Goal: Check status: Check status

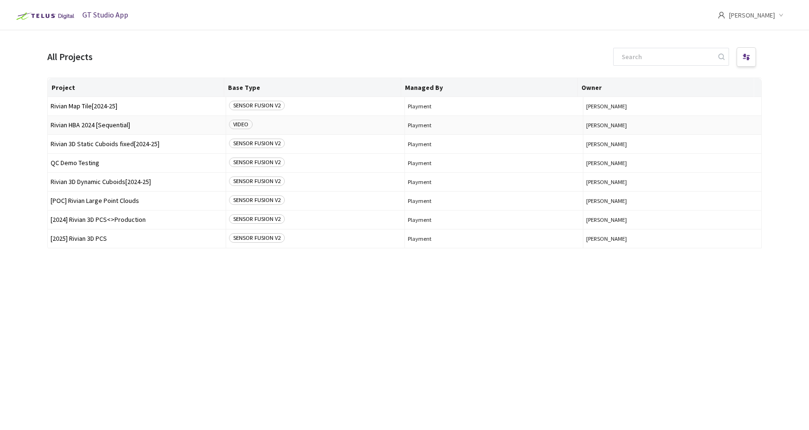
click at [106, 124] on span "Rivian HBA 2024 [Sequential]" at bounding box center [137, 125] width 172 height 7
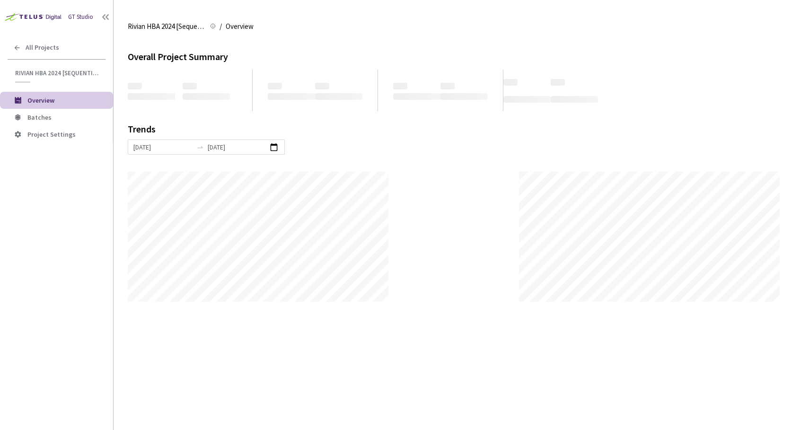
scroll to position [430, 809]
click at [48, 118] on span "Batches" at bounding box center [39, 117] width 24 height 9
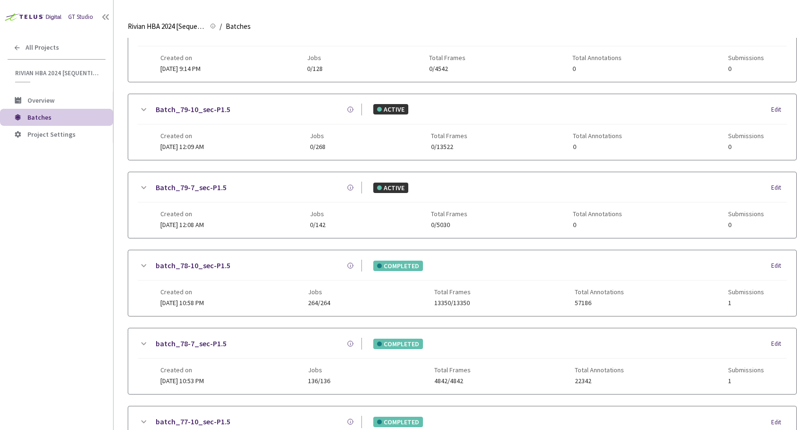
scroll to position [131, 0]
click at [198, 265] on link "batch_78-10_sec-P1.5" at bounding box center [193, 266] width 75 height 12
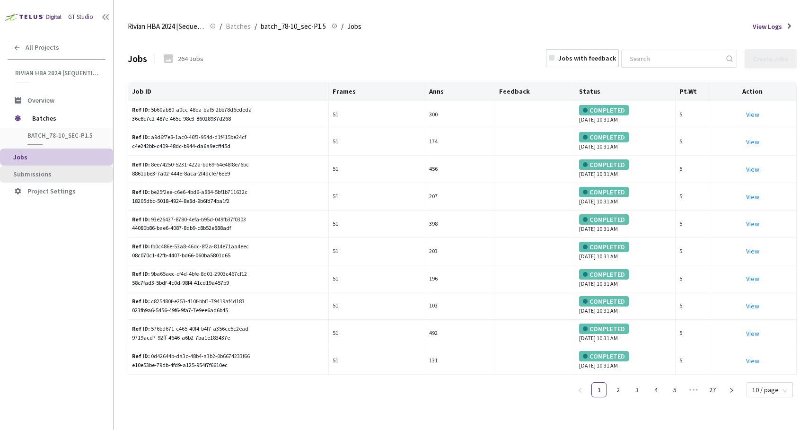
click at [57, 172] on span "Submissions" at bounding box center [59, 174] width 92 height 8
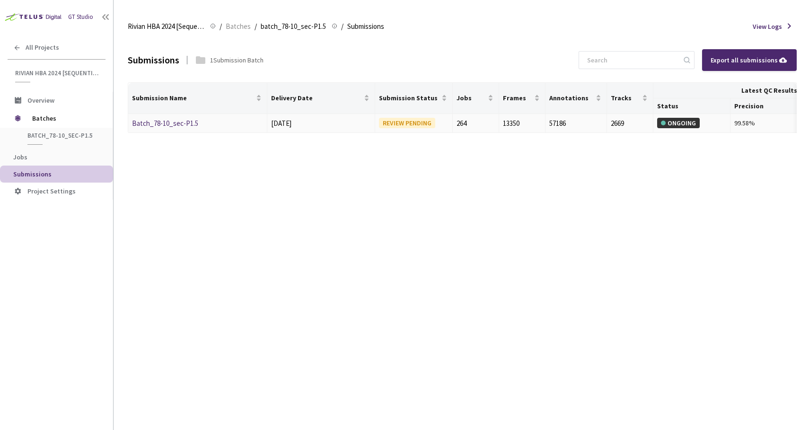
click at [179, 120] on link "Batch_78-10_sec-P1.5" at bounding box center [165, 123] width 66 height 9
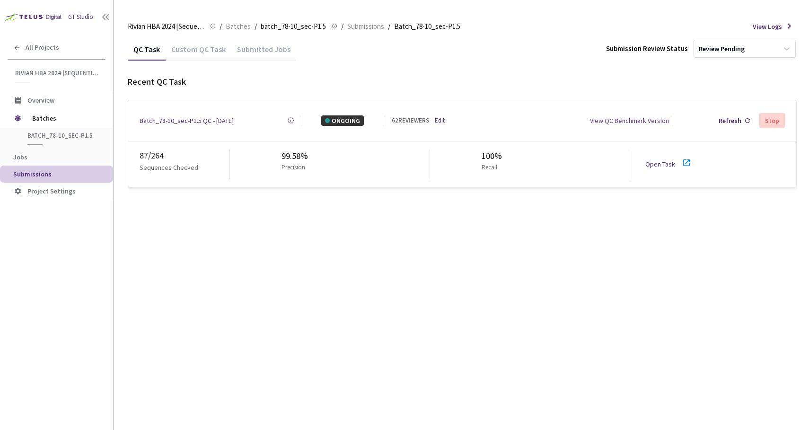
click at [657, 160] on link "Open Task" at bounding box center [661, 164] width 30 height 9
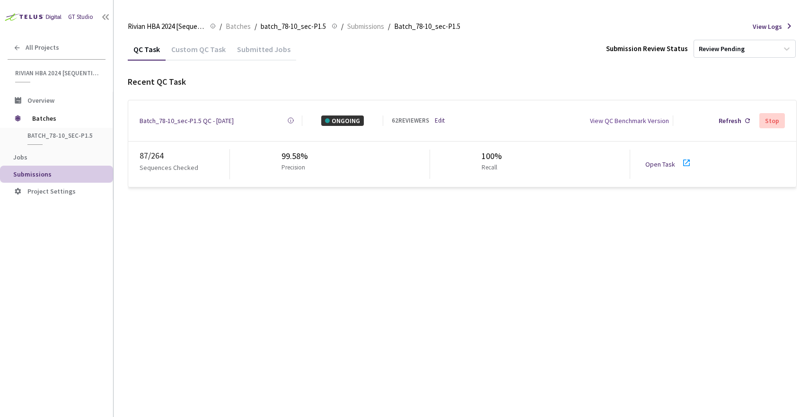
click at [194, 121] on div "Batch_78-10_sec-P1.5 QC - [DATE]" at bounding box center [187, 120] width 94 height 10
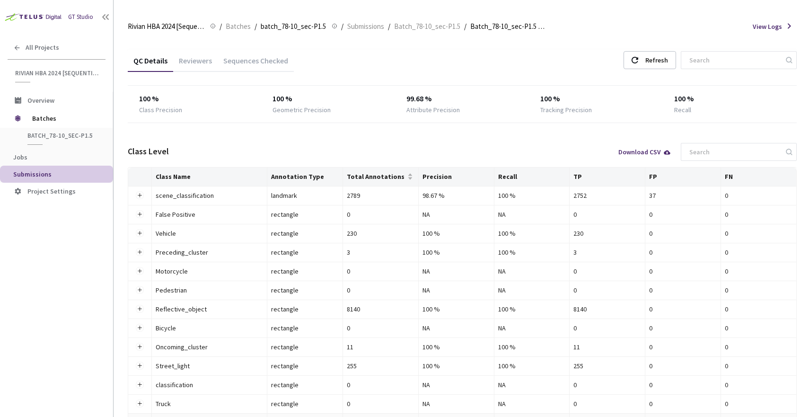
click at [200, 59] on div "Reviewers" at bounding box center [195, 64] width 44 height 16
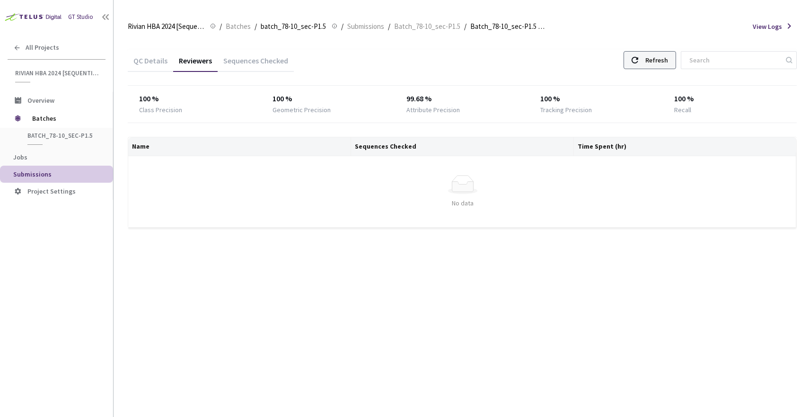
click at [639, 60] on div "Refresh" at bounding box center [650, 60] width 53 height 18
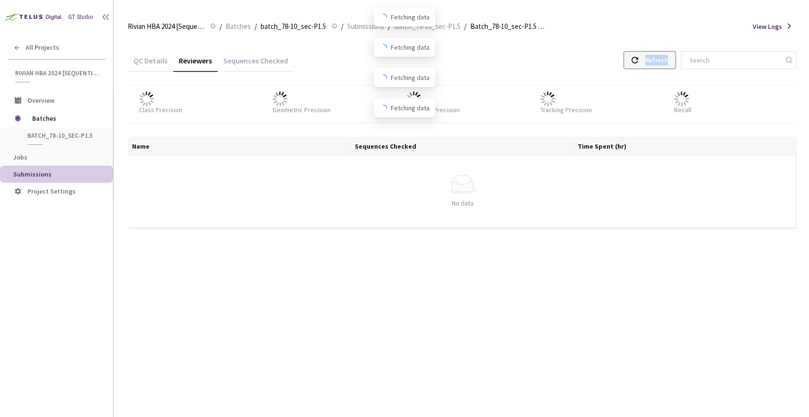
click at [639, 60] on div "Refresh" at bounding box center [650, 60] width 53 height 18
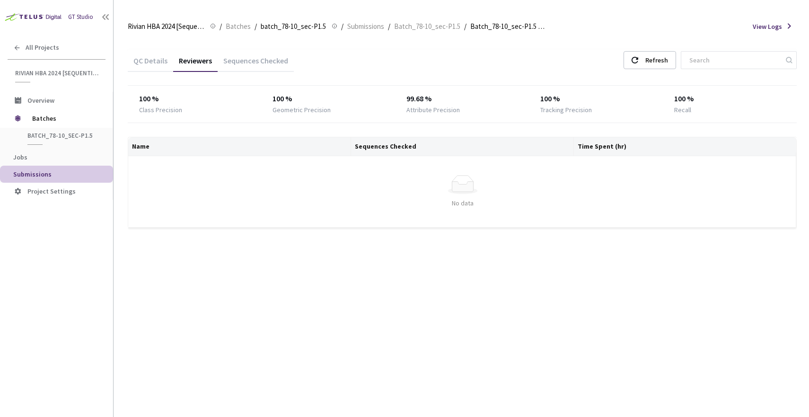
click at [597, 53] on div "QC Details Reviewers Sequences Checked Refresh" at bounding box center [462, 61] width 669 height 25
